Goal: Transaction & Acquisition: Book appointment/travel/reservation

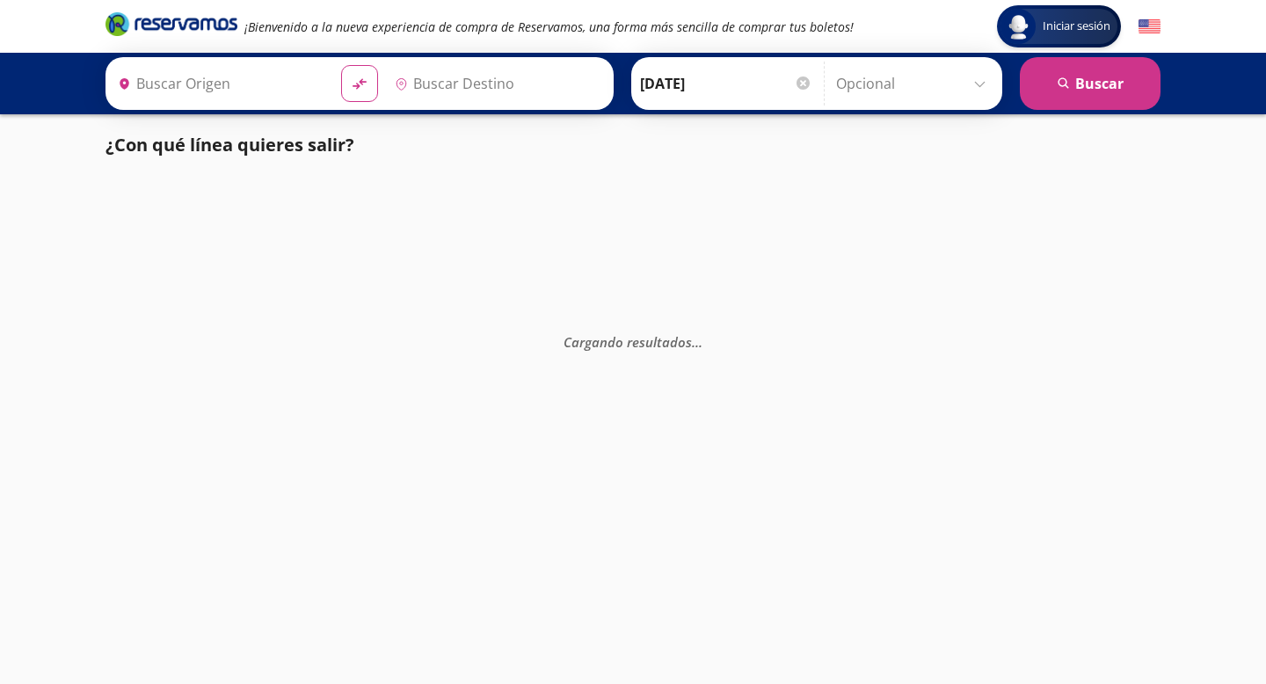
type input "[GEOGRAPHIC_DATA], [GEOGRAPHIC_DATA]"
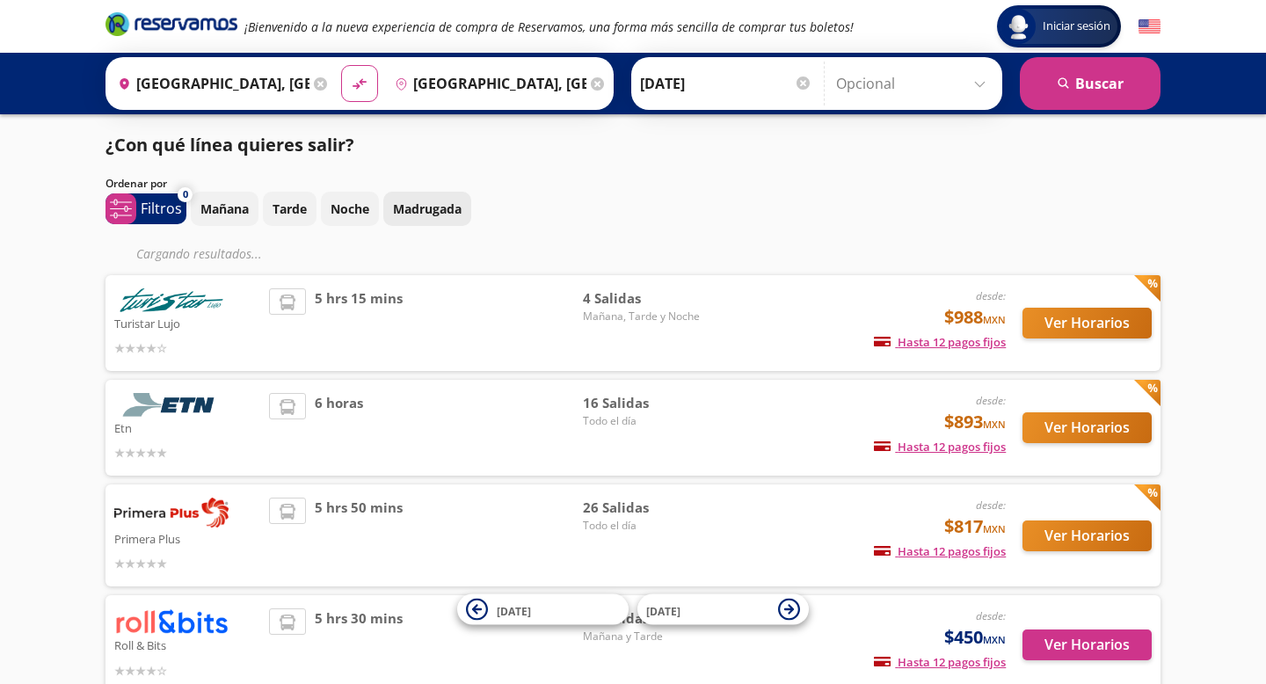
click at [469, 209] on button "Madrugada" at bounding box center [427, 209] width 88 height 34
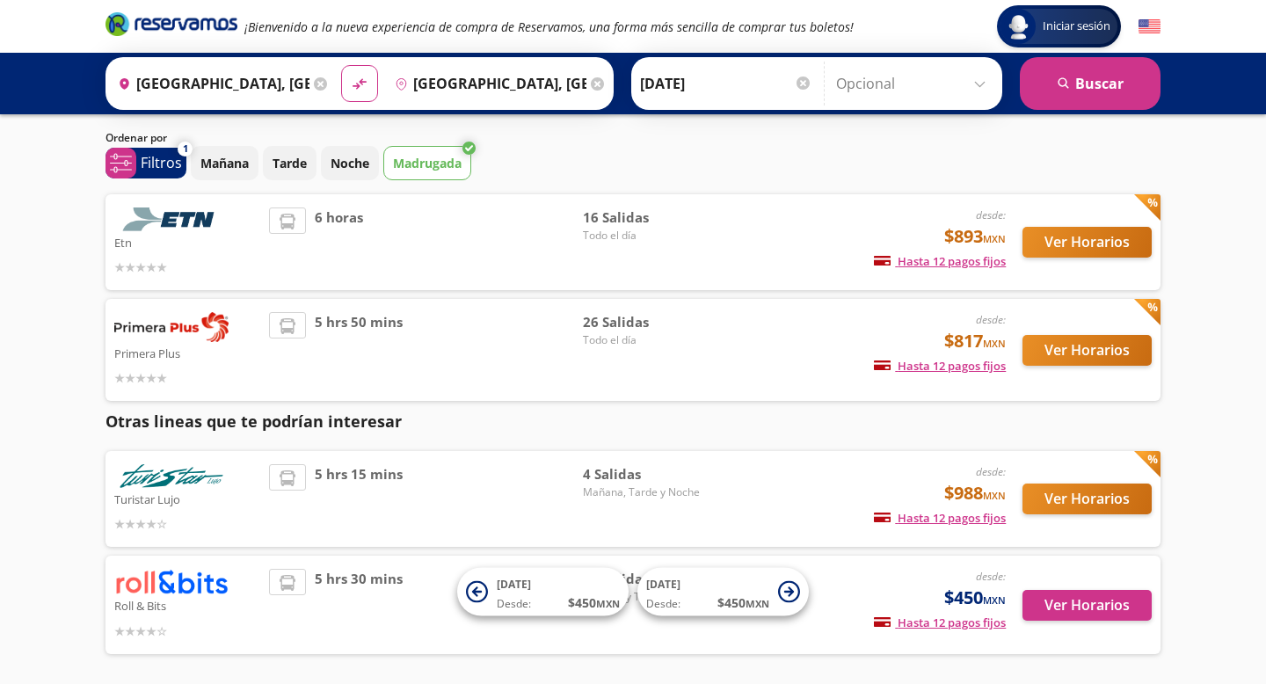
scroll to position [53, 0]
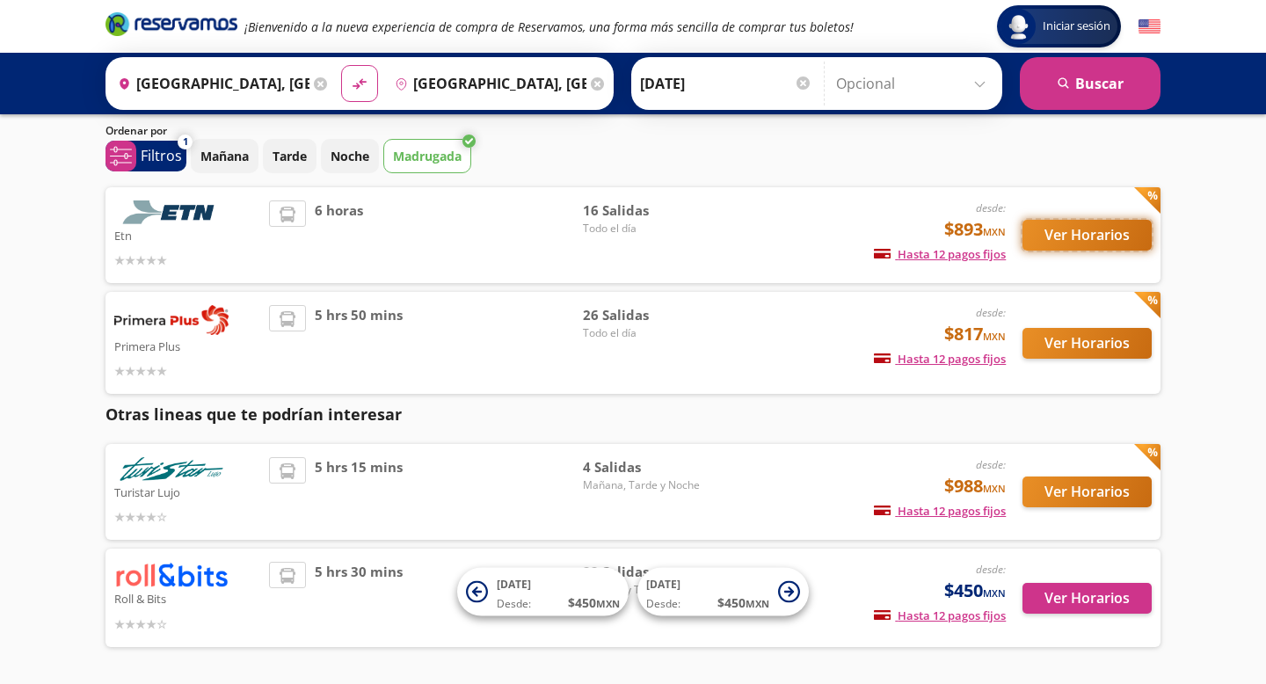
click at [1052, 235] on button "Ver Horarios" at bounding box center [1087, 235] width 129 height 31
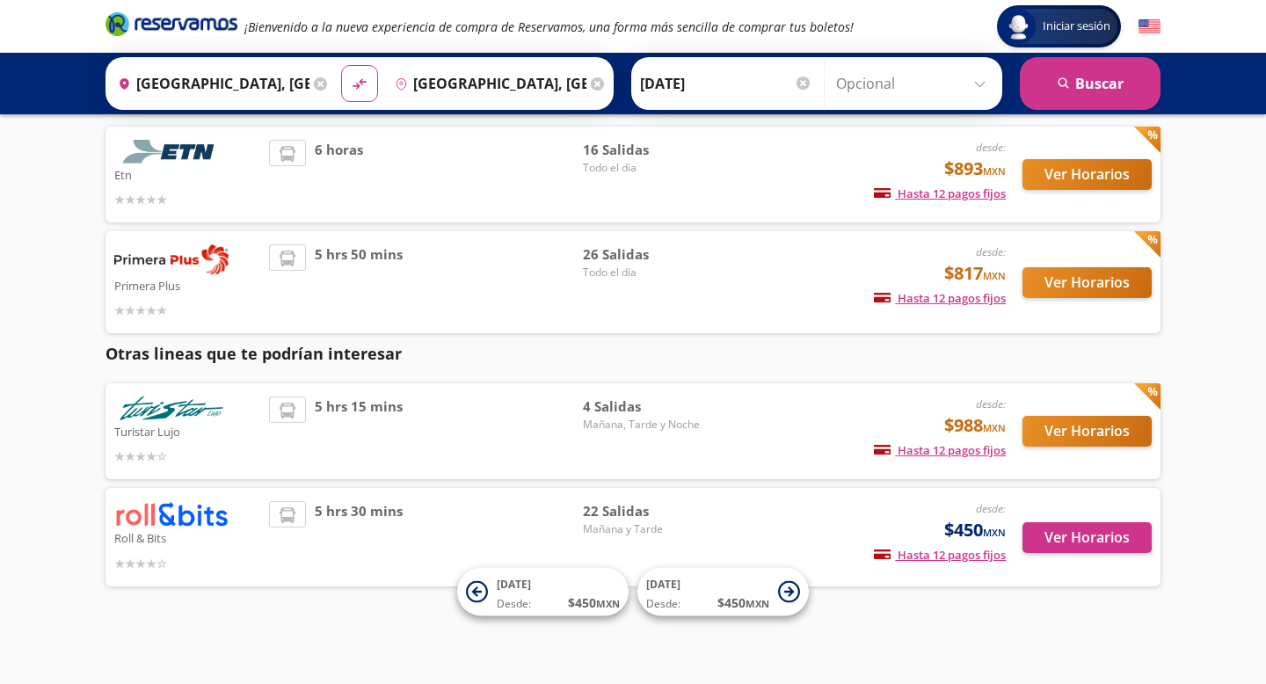
scroll to position [114, 0]
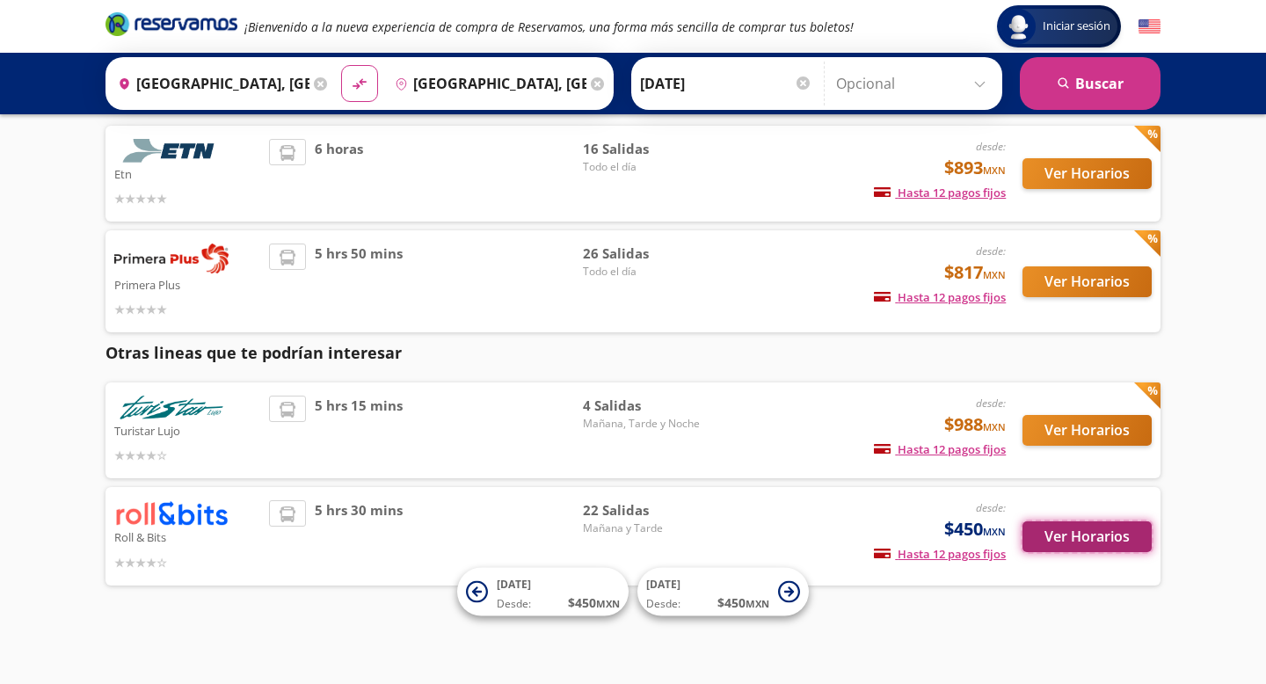
click at [1051, 535] on button "Ver Horarios" at bounding box center [1087, 536] width 129 height 31
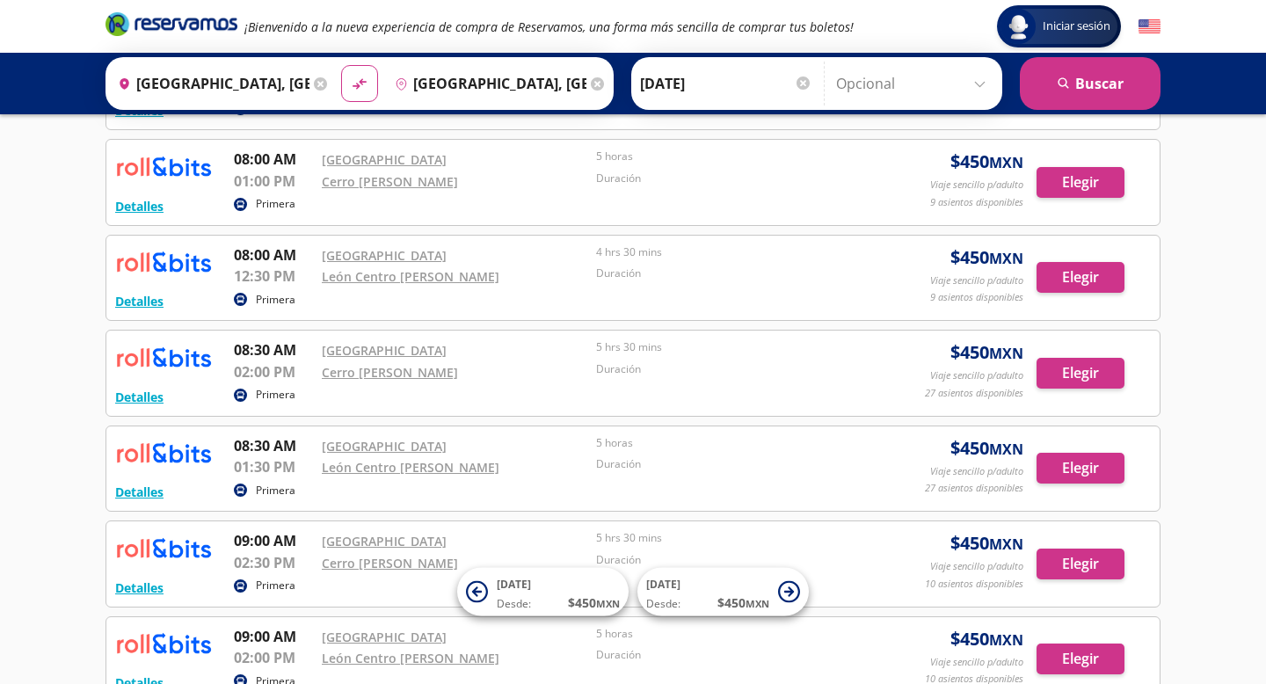
scroll to position [666, 0]
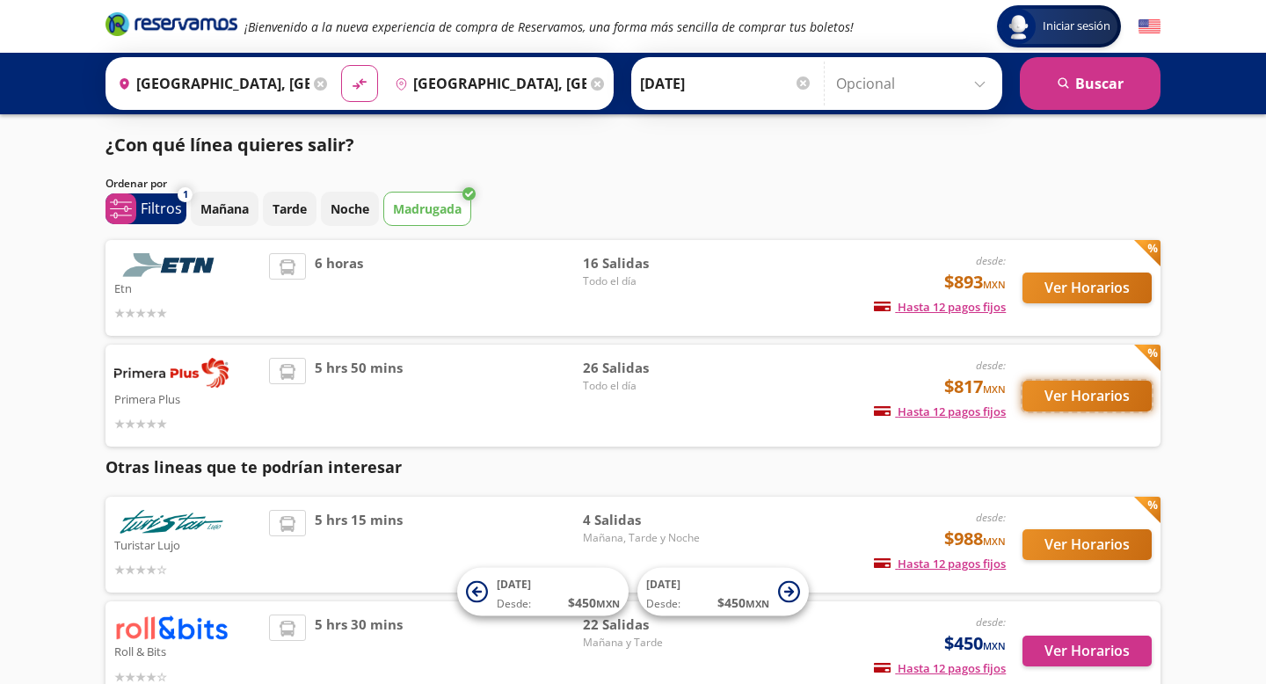
click at [1093, 399] on button "Ver Horarios" at bounding box center [1087, 396] width 129 height 31
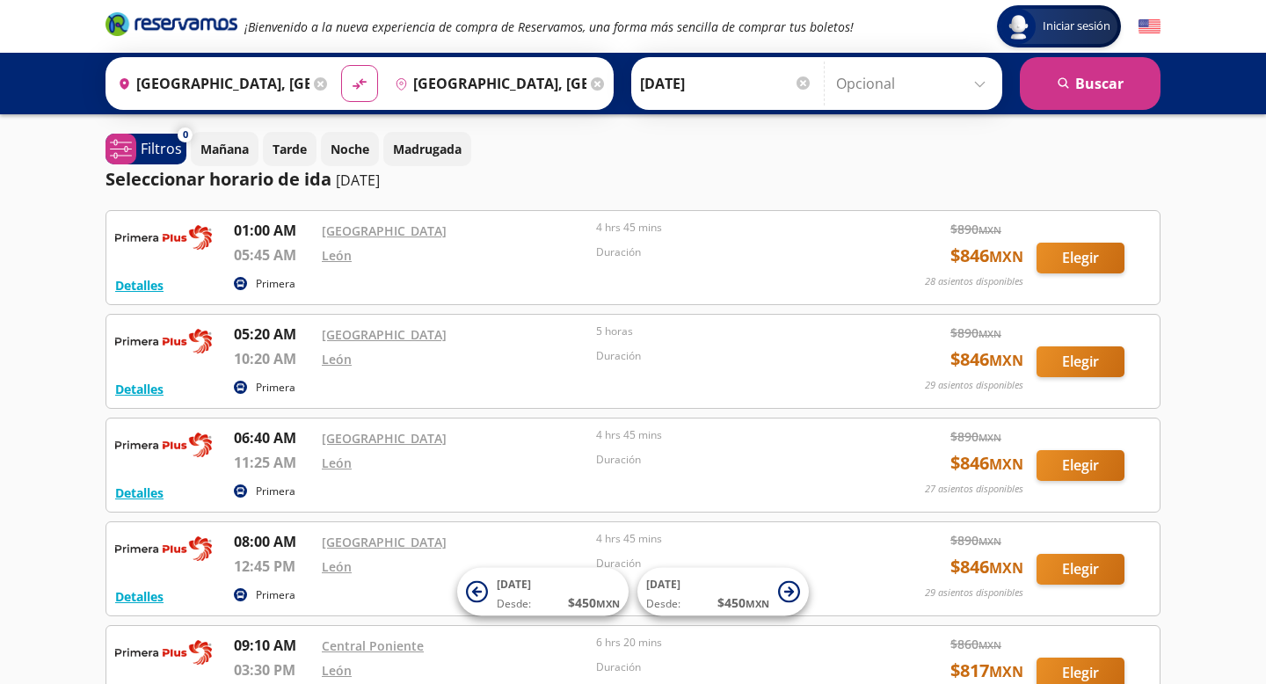
click at [894, 111] on div "Origen heroicons:map-pin-20-solid [GEOGRAPHIC_DATA], [GEOGRAPHIC_DATA] Destino …" at bounding box center [633, 84] width 1266 height 62
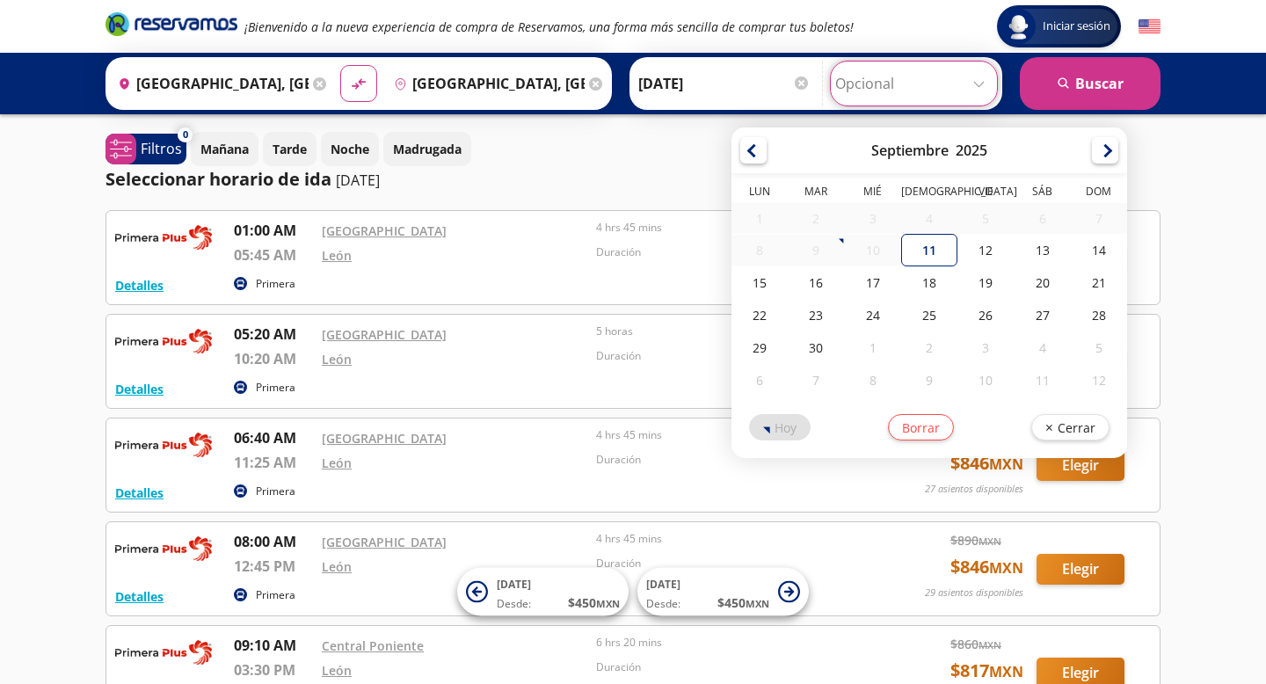
click at [892, 96] on input "Opcional" at bounding box center [913, 84] width 157 height 44
